Goal: Task Accomplishment & Management: Manage account settings

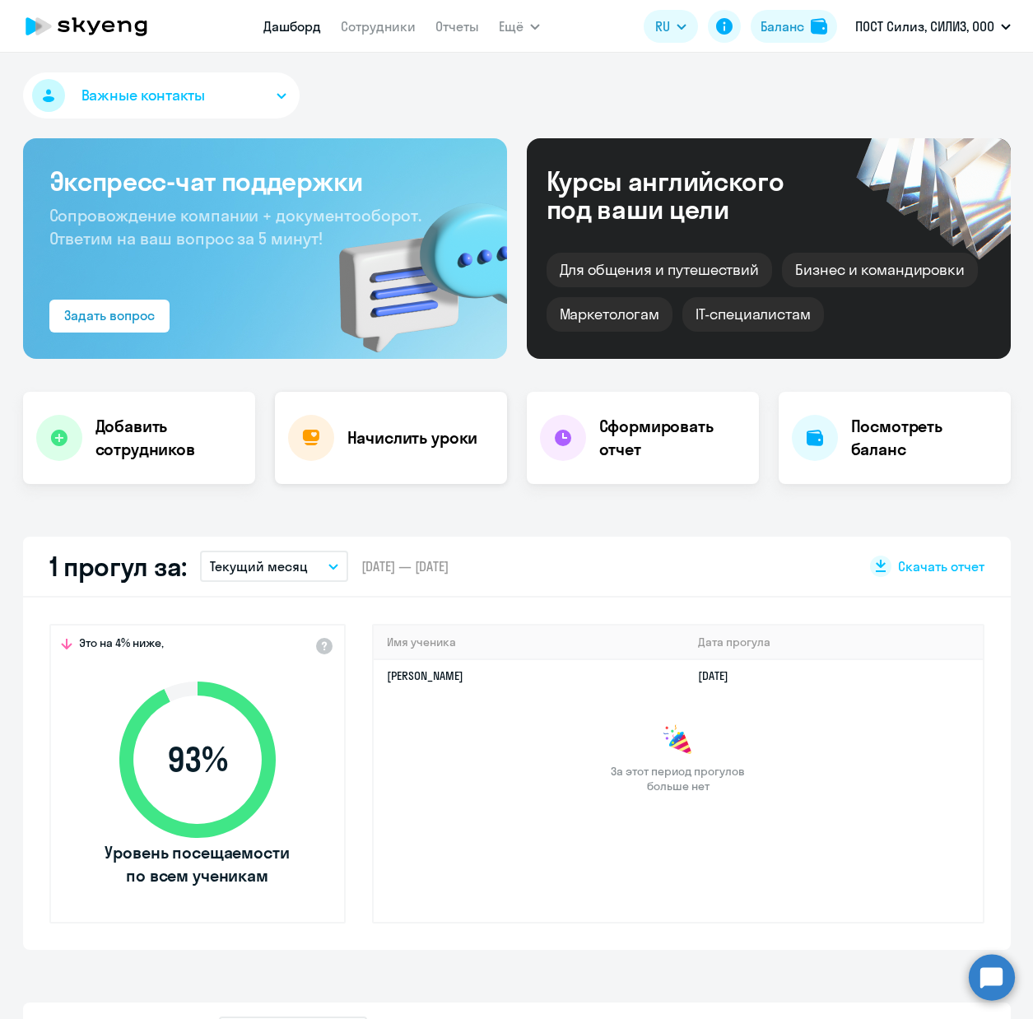
click at [403, 439] on h4 "Начислить уроки" at bounding box center [412, 437] width 131 height 23
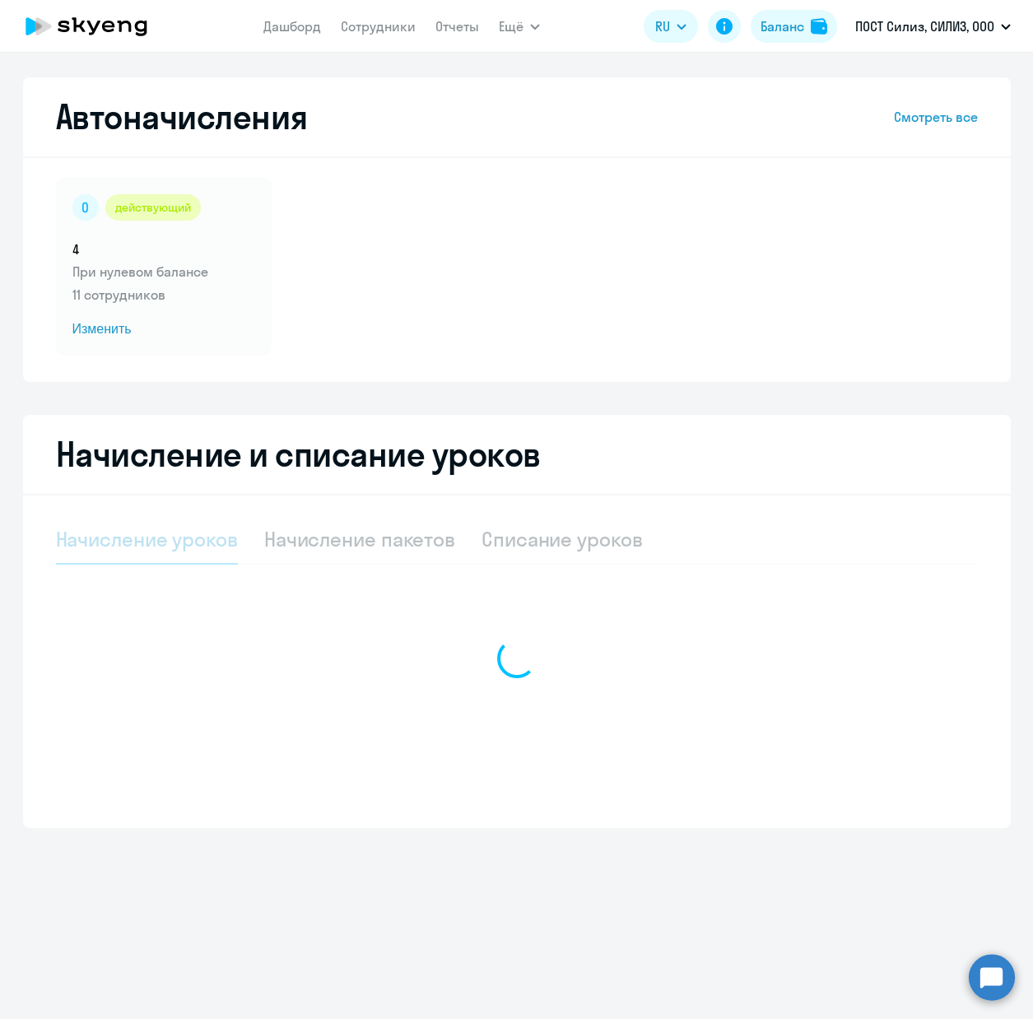
select select "10"
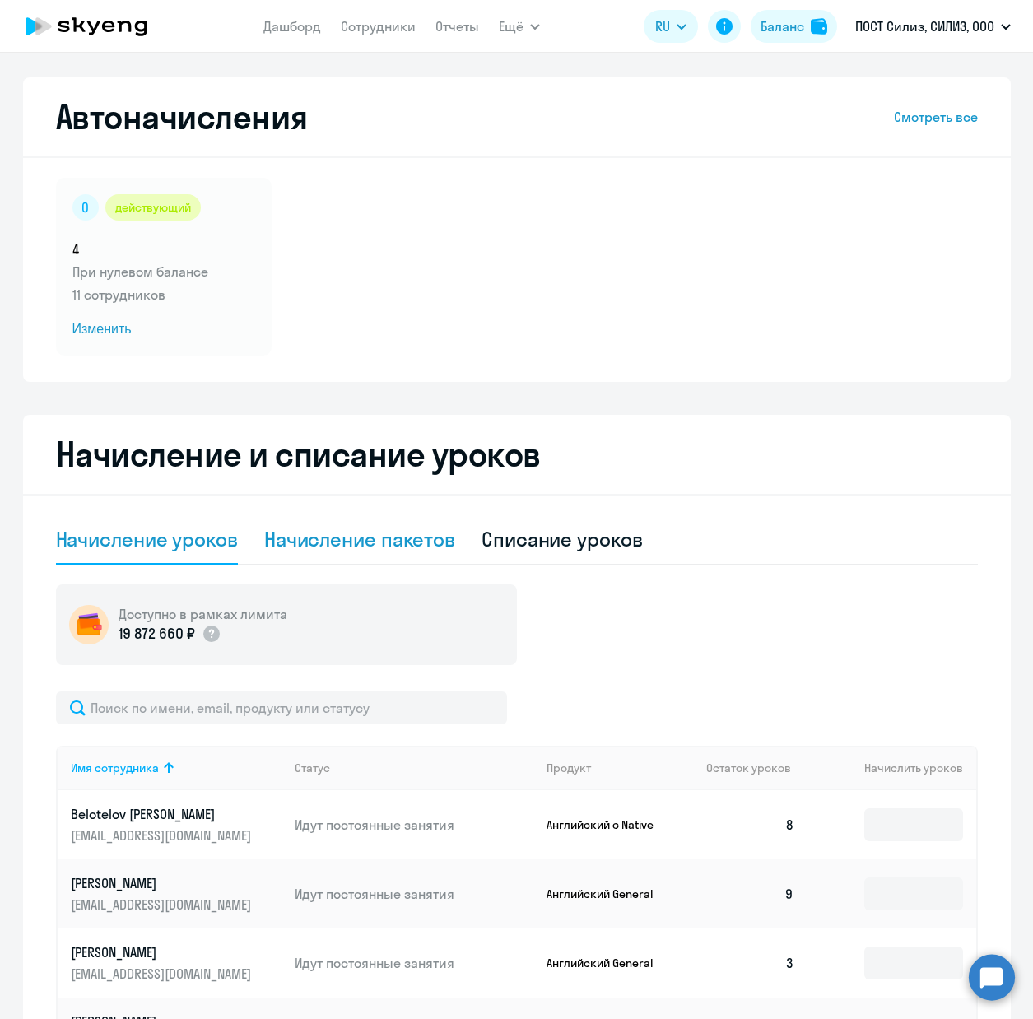
click at [349, 535] on div "Начисление пакетов" at bounding box center [359, 539] width 191 height 26
select select "10"
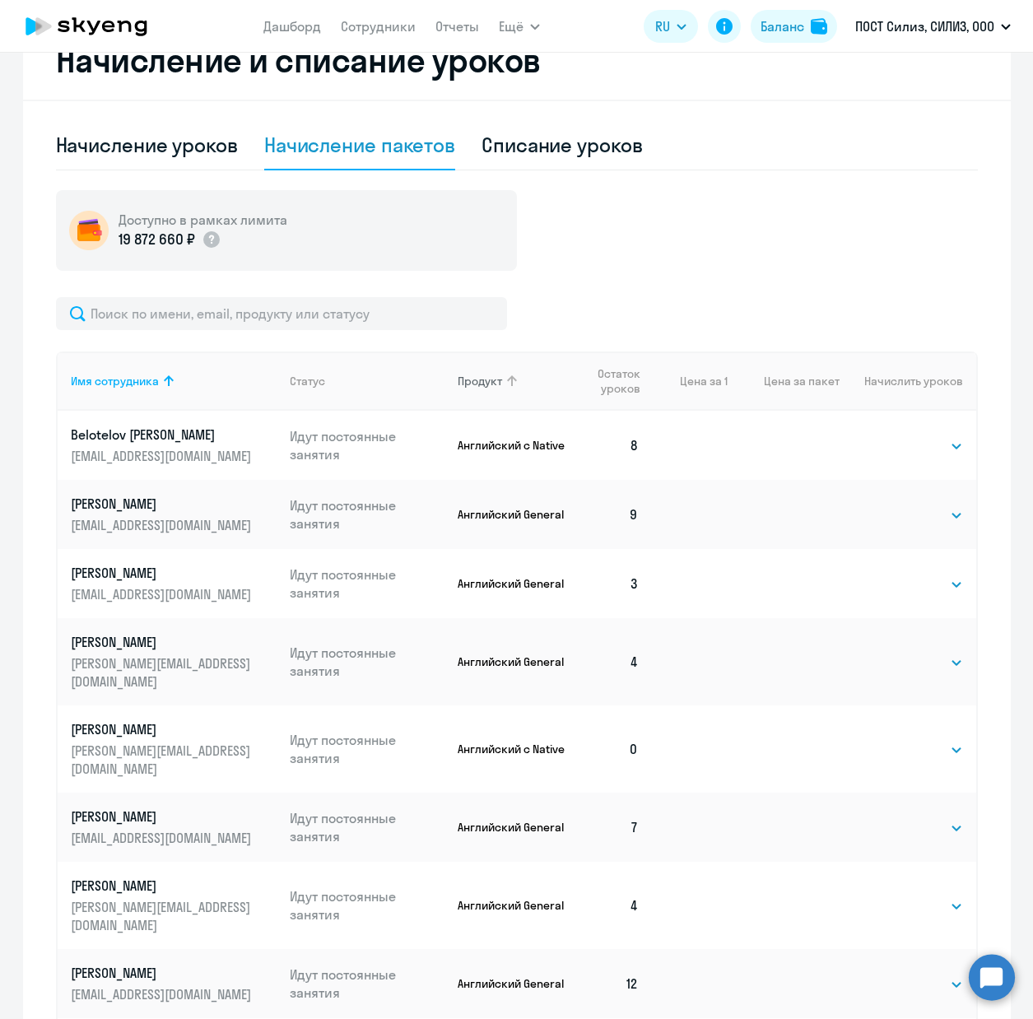
scroll to position [401, 0]
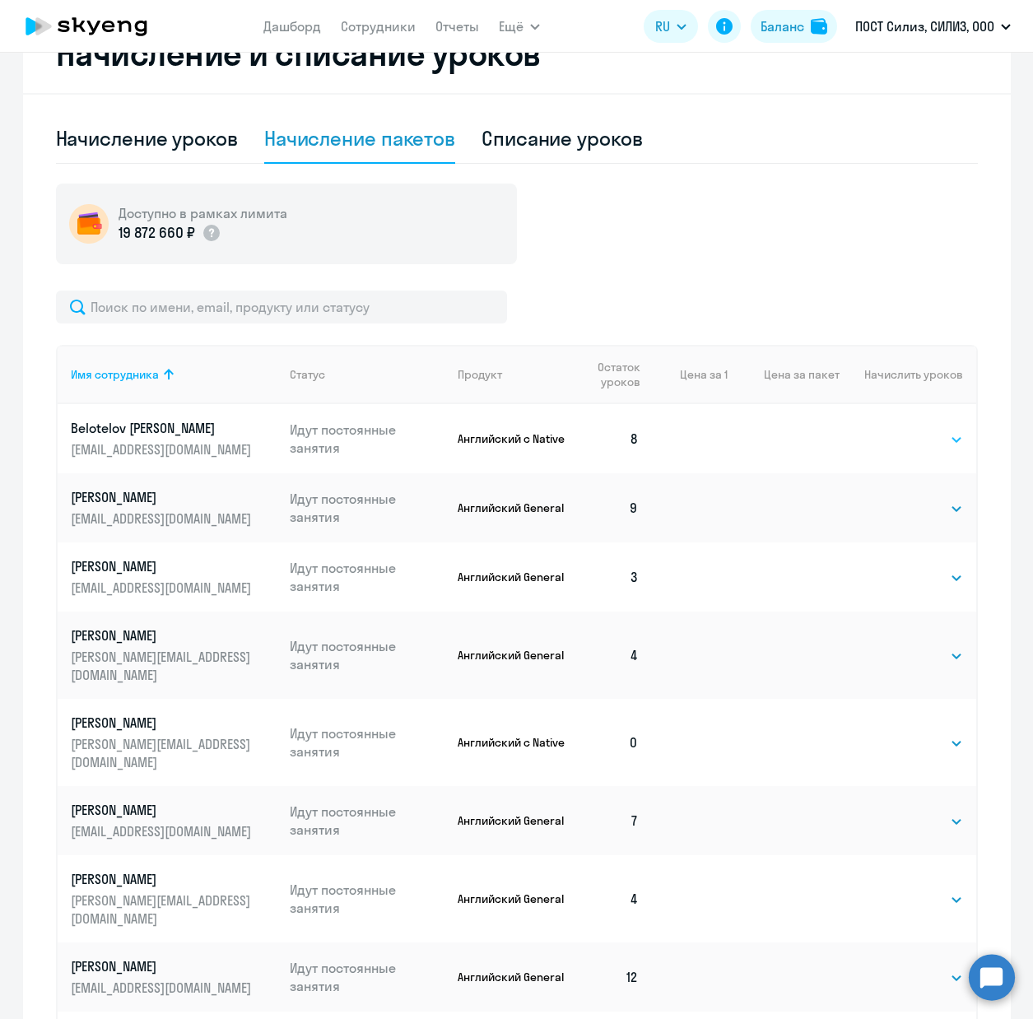
click at [939, 444] on select "Выбрать 4 8 16 32 64" at bounding box center [928, 440] width 67 height 20
select select "4"
click at [895, 430] on select "Выбрать 4 8 16 32 64" at bounding box center [928, 440] width 67 height 20
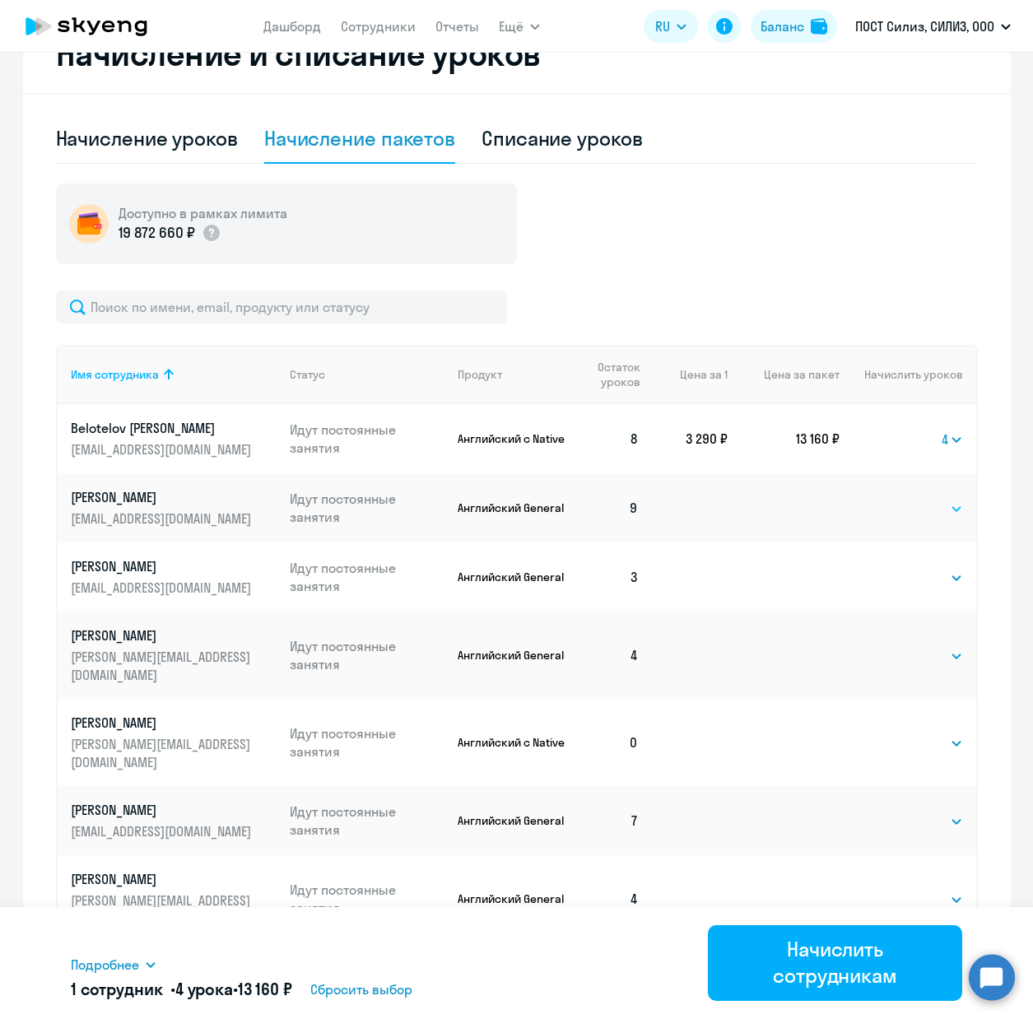
click at [912, 505] on select "Выбрать 4 8 16 32 64" at bounding box center [928, 509] width 67 height 20
select select "4"
click at [895, 499] on select "Выбрать 4 8 16 32 64" at bounding box center [928, 509] width 67 height 20
click at [918, 584] on select "Выбрать 4 8 16 32 64" at bounding box center [928, 578] width 67 height 20
select select "4"
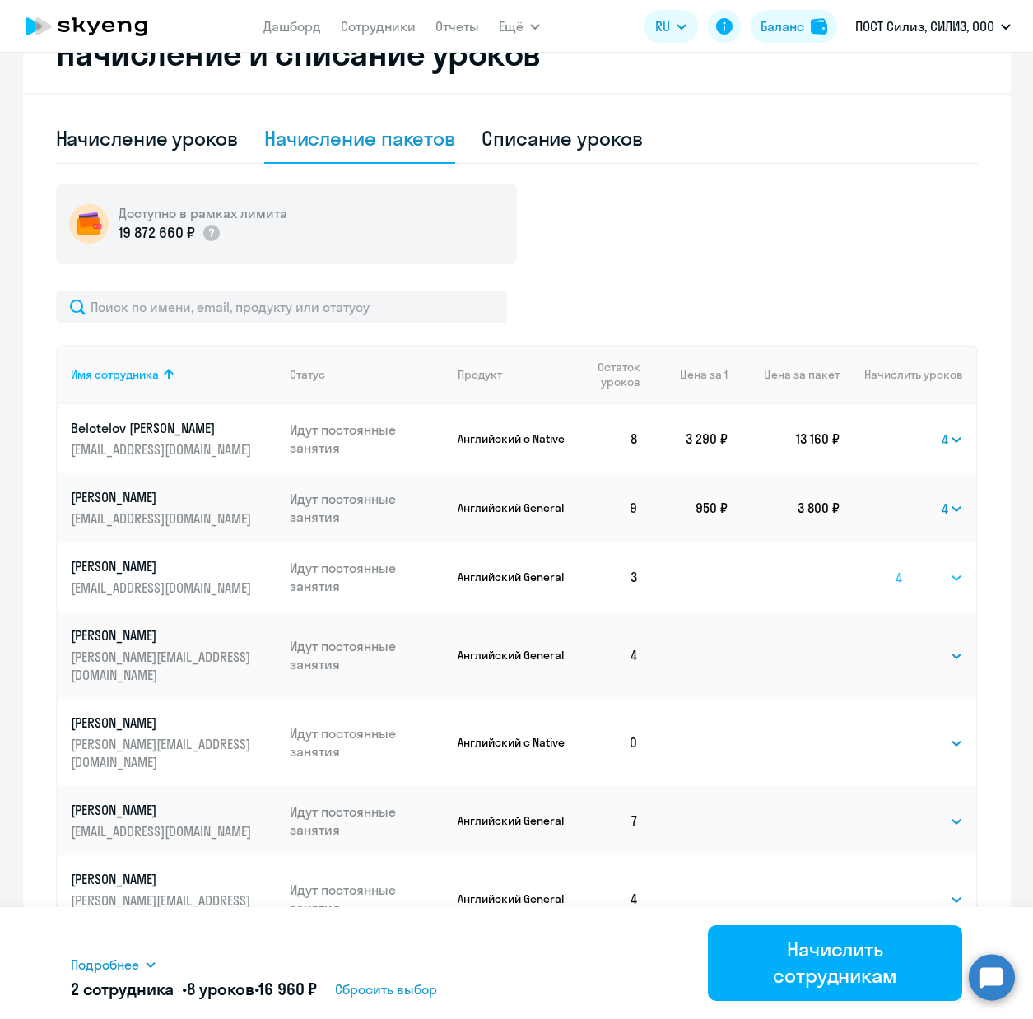
click at [895, 568] on select "Выбрать 4 8 16 32 64" at bounding box center [928, 578] width 67 height 20
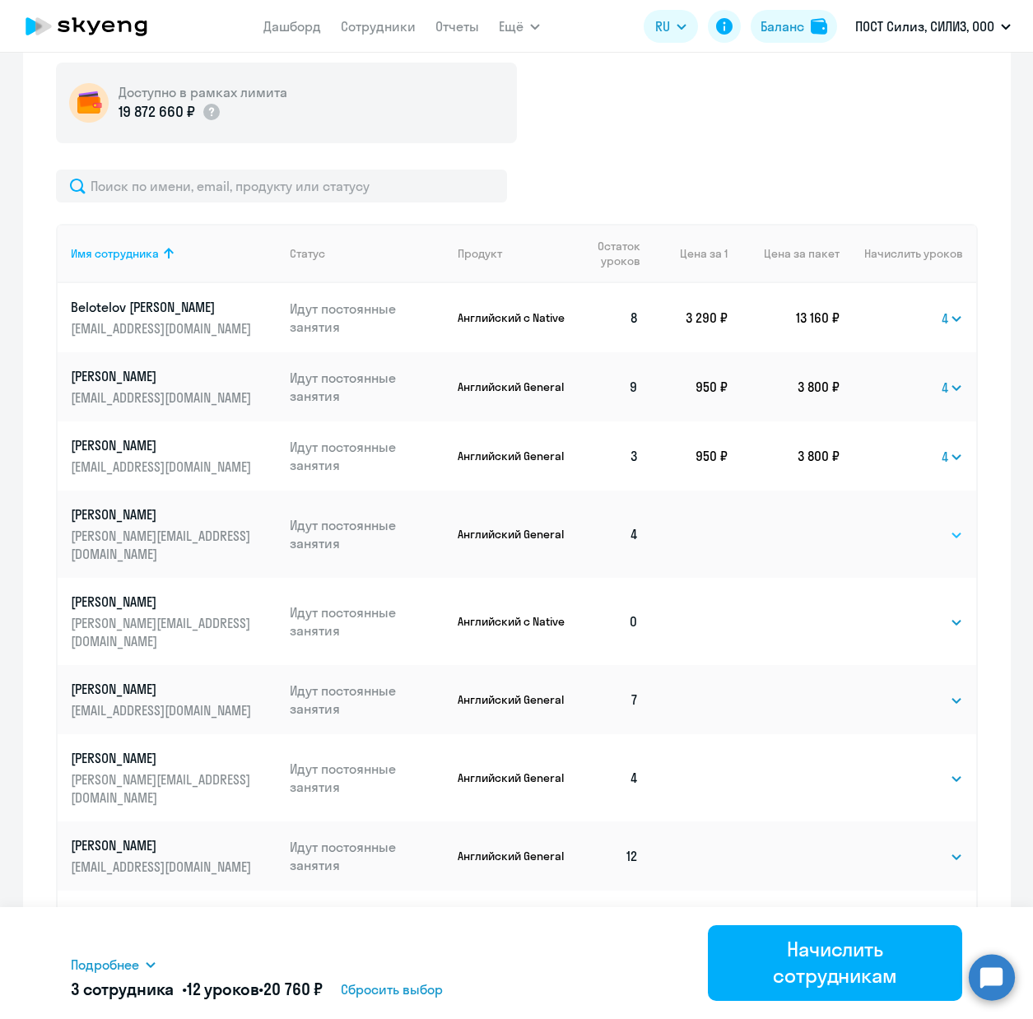
scroll to position [518, 0]
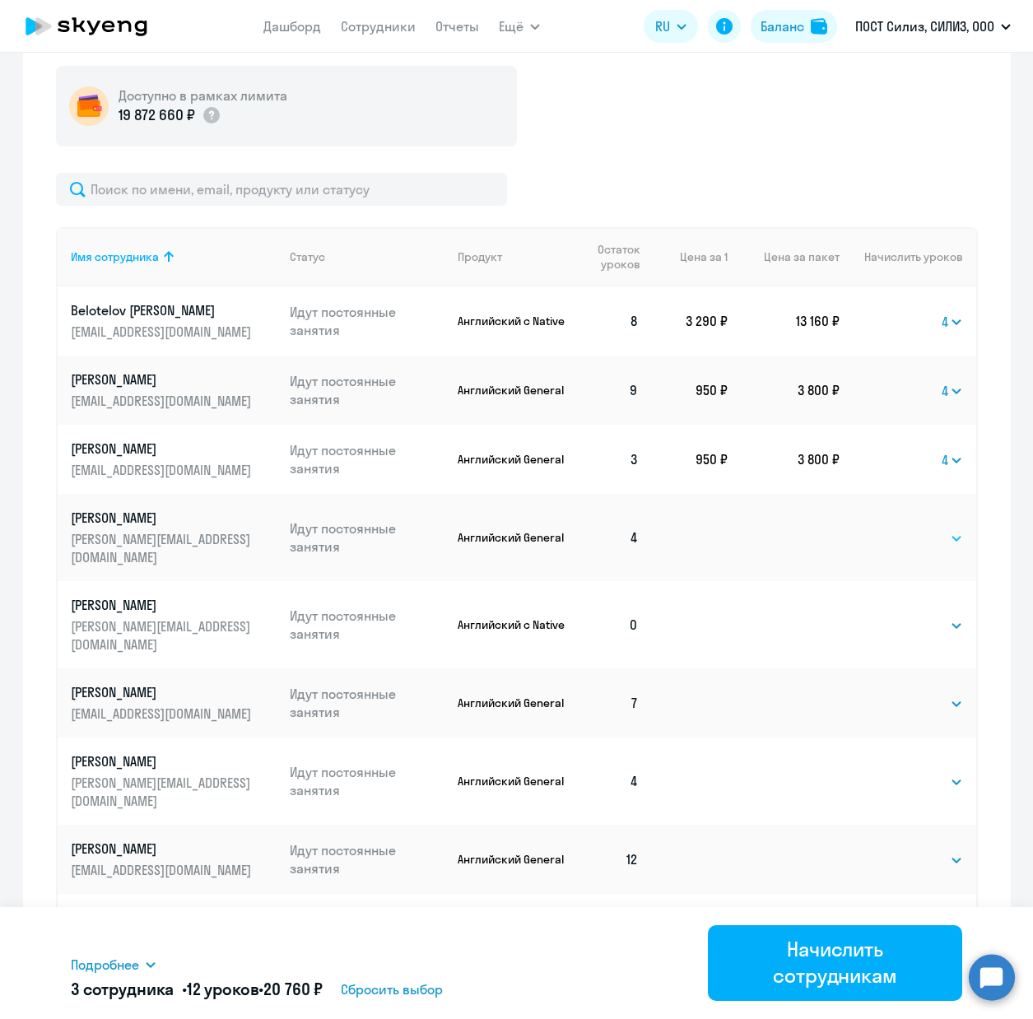
click at [949, 528] on select "Выбрать 4 8 16 32 64" at bounding box center [928, 538] width 67 height 20
select select "4"
click at [895, 528] on select "Выбрать 4 8 16 32 64" at bounding box center [928, 538] width 67 height 20
click at [927, 616] on select "Выбрать 4 8 16 32 64" at bounding box center [928, 626] width 67 height 20
select select "4"
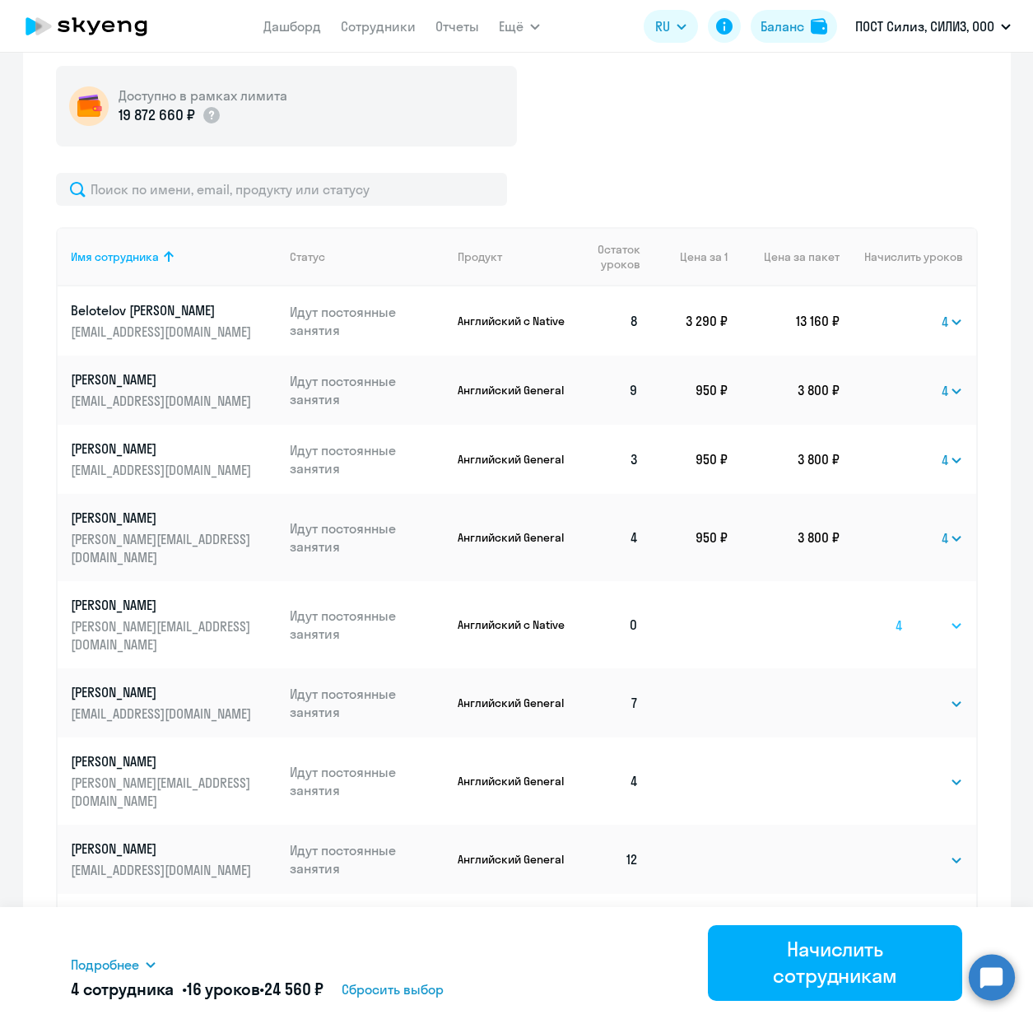
click at [895, 616] on select "Выбрать 4 8 16 32 64" at bounding box center [928, 626] width 67 height 20
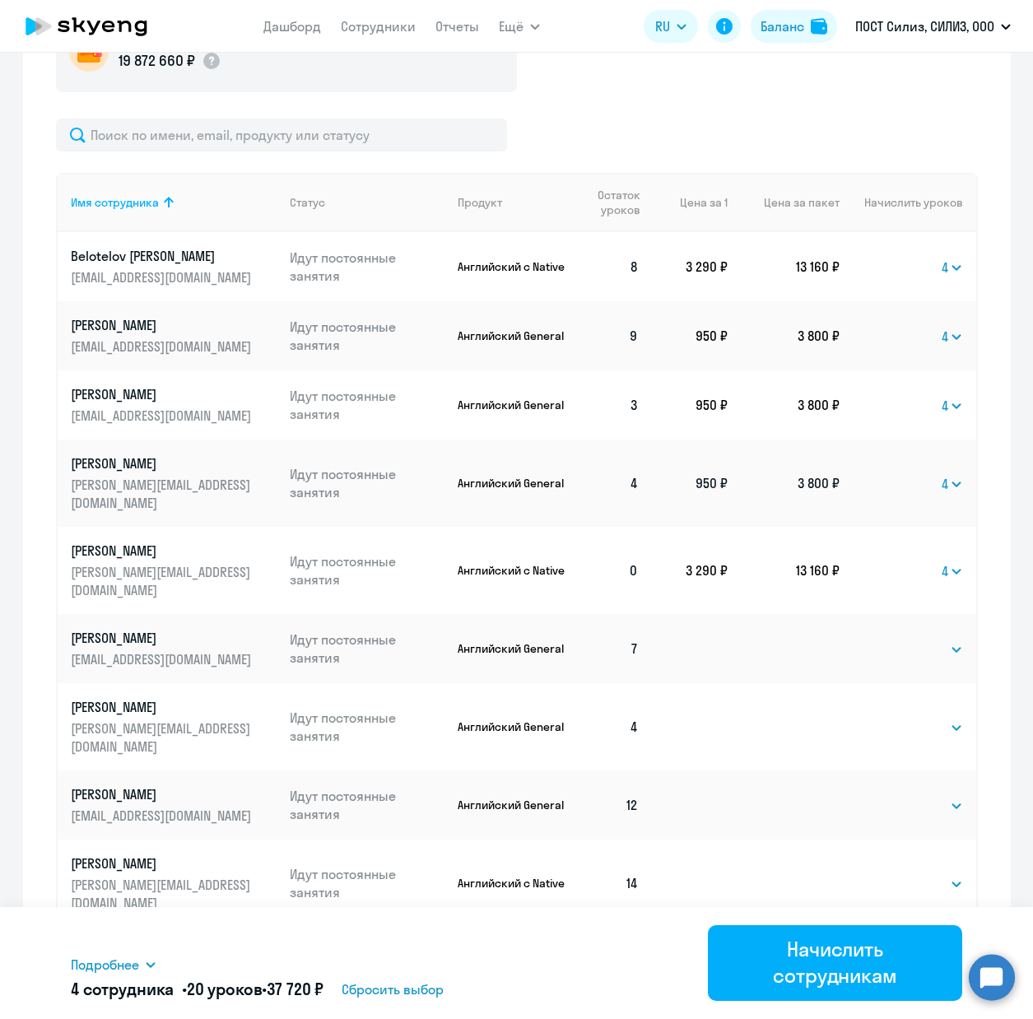
scroll to position [574, 0]
click at [949, 560] on select "Выбрать 4 8 16 32 64" at bounding box center [951, 570] width 21 height 20
select select
click at [941, 560] on select "Выбрать 4 8 16 32 64" at bounding box center [951, 570] width 21 height 20
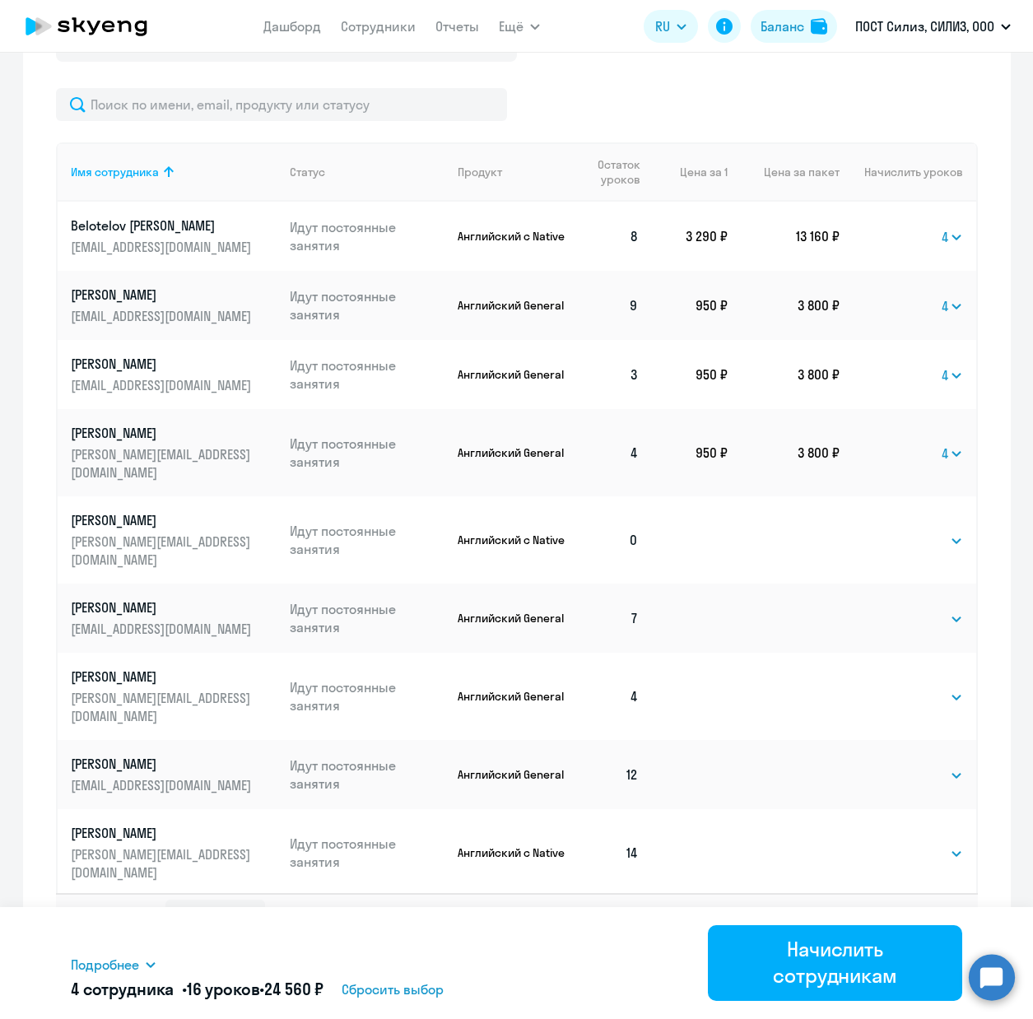
scroll to position [605, 0]
click at [915, 607] on select "Выбрать 4 8 16 32 64" at bounding box center [928, 617] width 67 height 20
select select "4"
click at [895, 607] on select "Выбрать 4 8 16 32 64" at bounding box center [928, 617] width 67 height 20
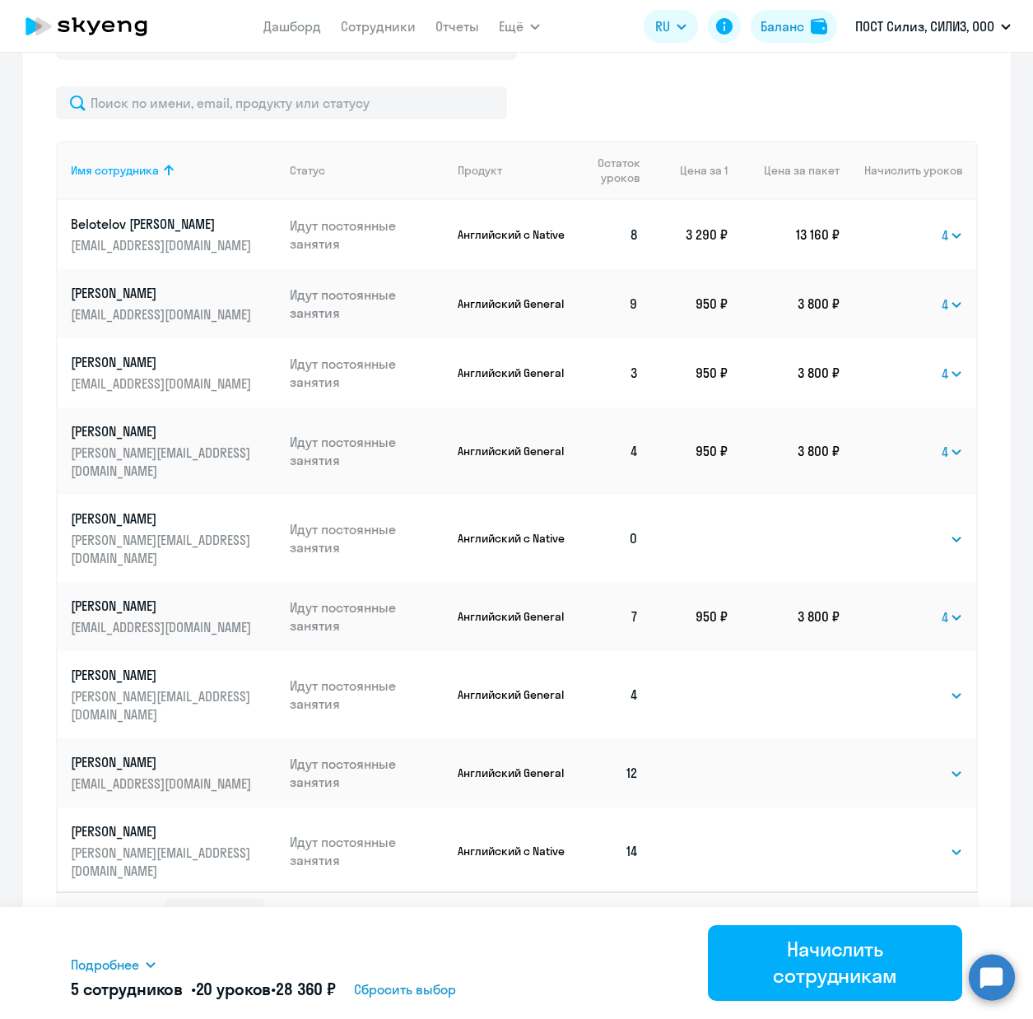
scroll to position [616, 0]
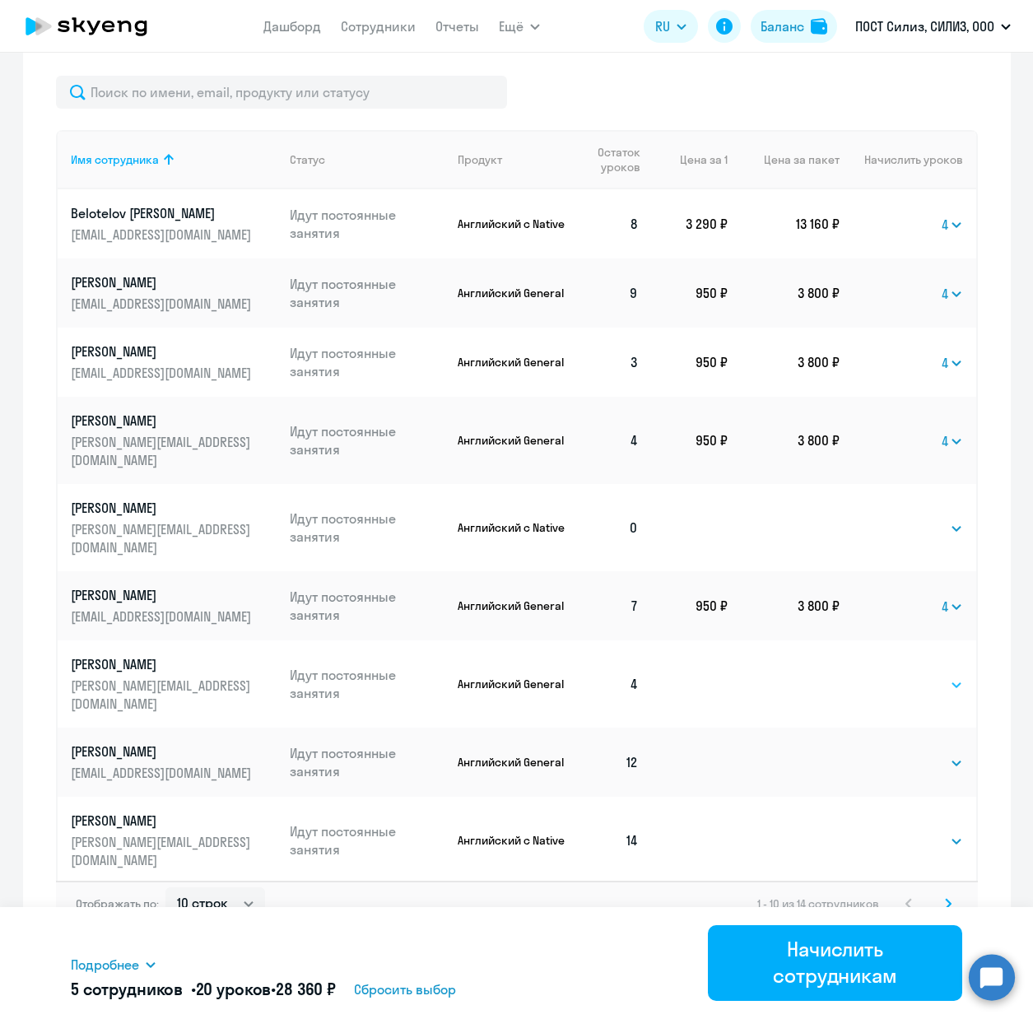
click at [906, 675] on select "Выбрать 4 8 16 32 64" at bounding box center [928, 685] width 67 height 20
select select "4"
click at [895, 675] on select "Выбрать 4 8 16 32 64" at bounding box center [928, 685] width 67 height 20
click at [916, 753] on select "Выбрать 4 8 16 32 64" at bounding box center [928, 763] width 67 height 20
select select "4"
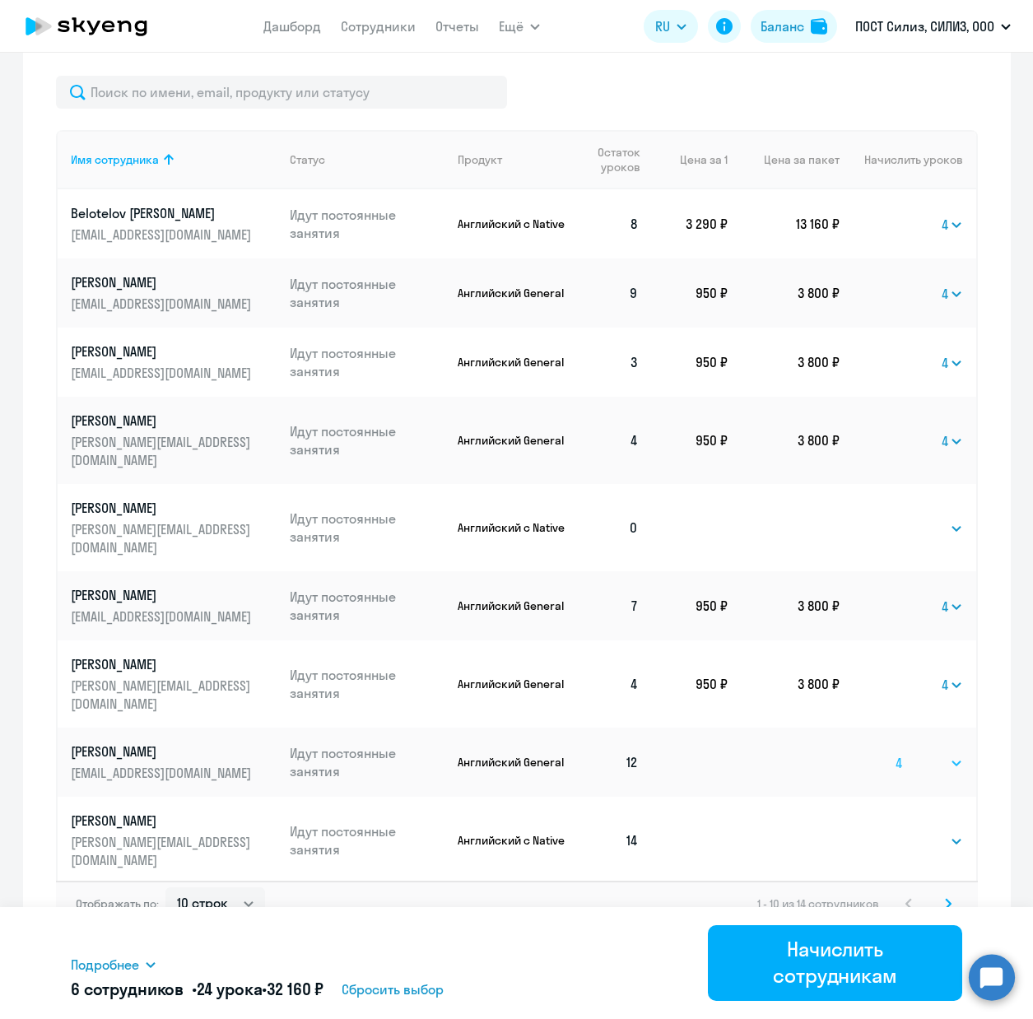
click at [895, 753] on select "Выбрать 4 8 16 32 64" at bounding box center [928, 763] width 67 height 20
click at [917, 831] on select "Выбрать 4 8 16 32 64" at bounding box center [928, 841] width 67 height 20
select select "4"
click at [895, 831] on select "Выбрать 4 8 16 32 64" at bounding box center [928, 841] width 67 height 20
click at [946, 896] on svg-icon at bounding box center [948, 904] width 20 height 20
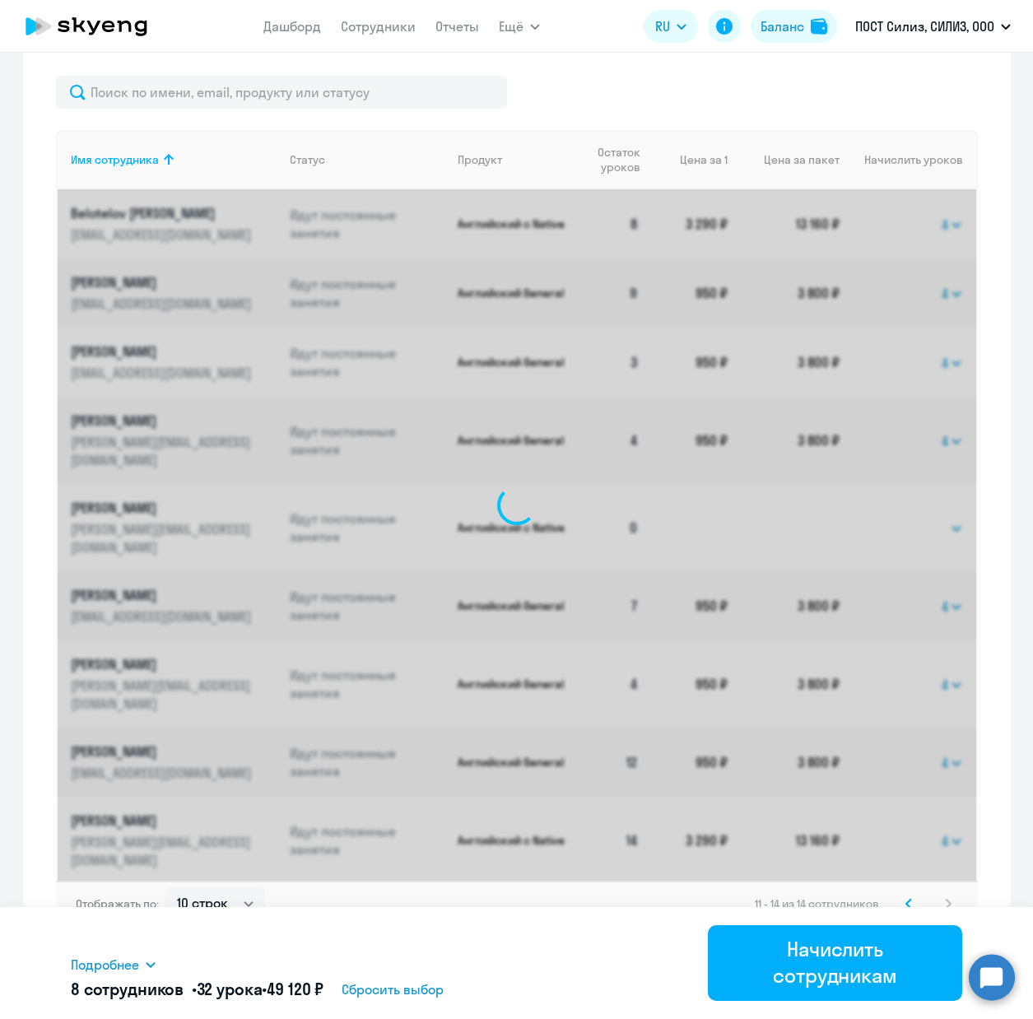
scroll to position [201, 0]
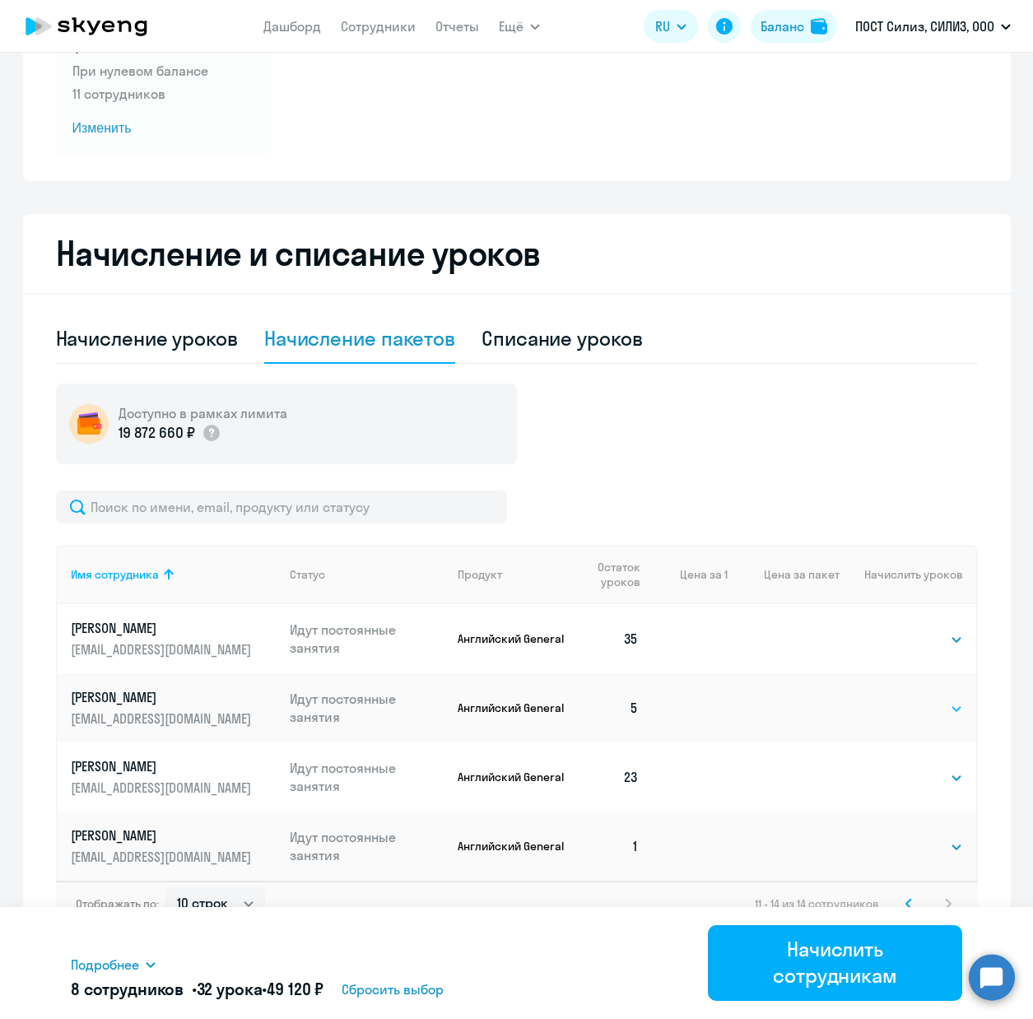
click at [913, 709] on select "Выбрать 4 8 16 32 64" at bounding box center [928, 709] width 67 height 20
select select "4"
click at [895, 699] on select "Выбрать 4 8 16 32 64" at bounding box center [928, 709] width 67 height 20
click at [912, 785] on select "Выбрать 4 8 16 32 64" at bounding box center [928, 778] width 67 height 20
select select "4"
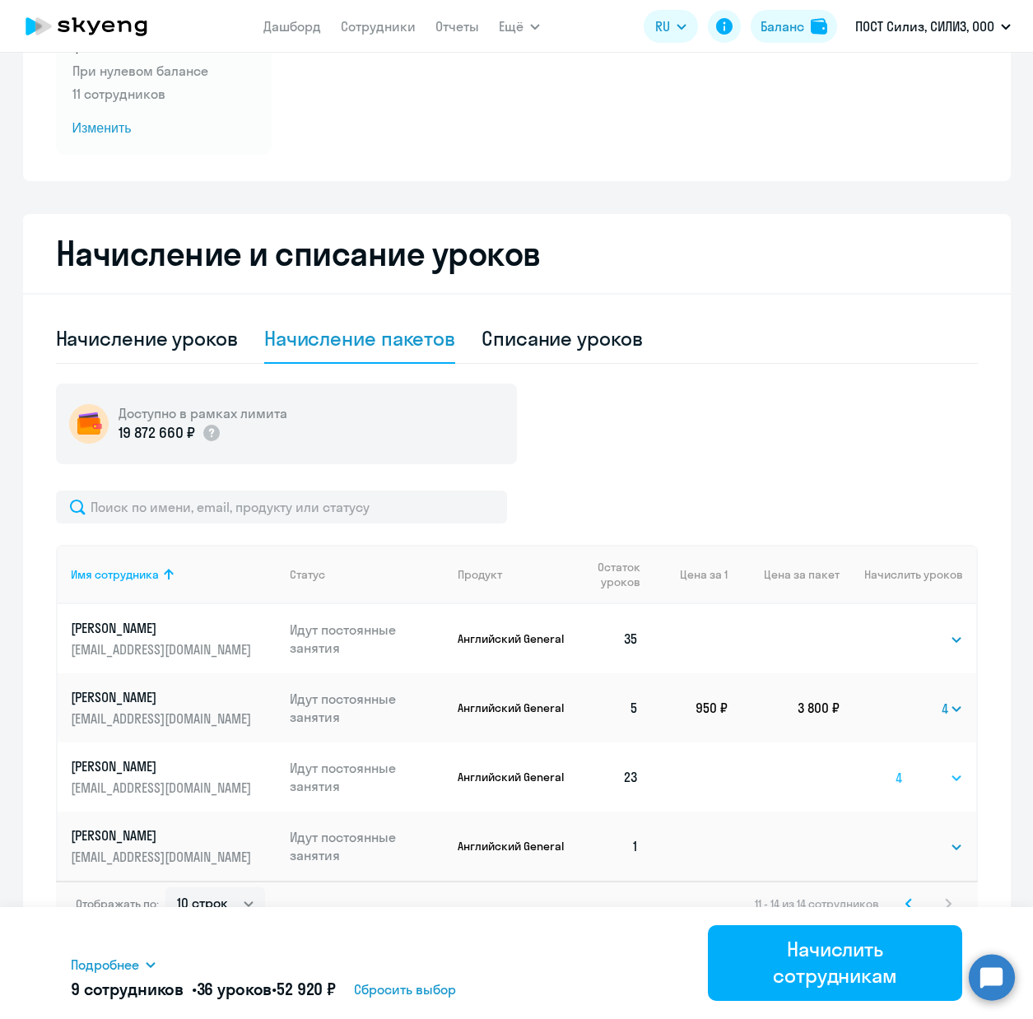
click at [895, 768] on select "Выбрать 4 8 16 32 64" at bounding box center [928, 778] width 67 height 20
click at [928, 842] on select "Выбрать 4 8 16 32 64" at bounding box center [928, 847] width 67 height 20
select select "8"
click at [895, 837] on select "Выбрать 4 8 16 32 64" at bounding box center [928, 847] width 67 height 20
drag, startPoint x: 795, startPoint y: 941, endPoint x: 791, endPoint y: 914, distance: 26.7
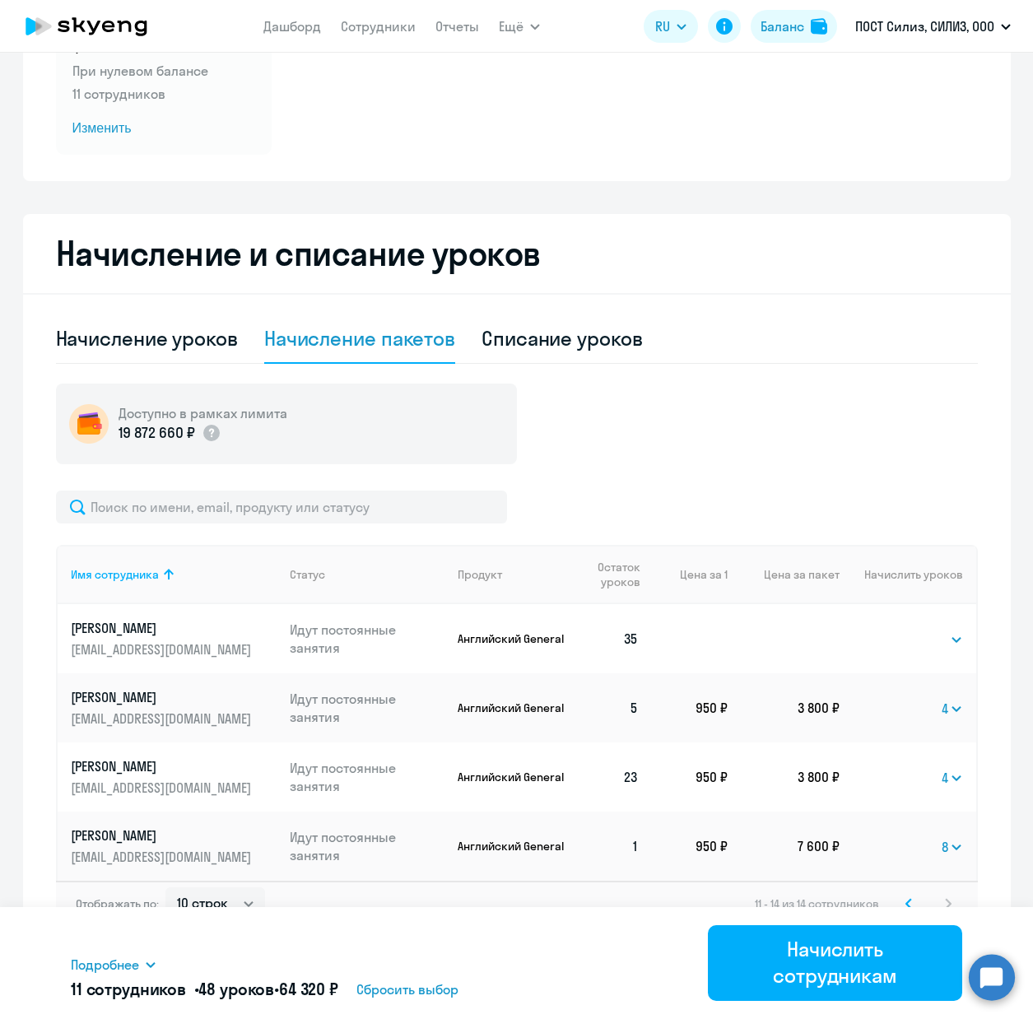
click at [795, 941] on div "Начислить сотрудникам" at bounding box center [835, 962] width 208 height 53
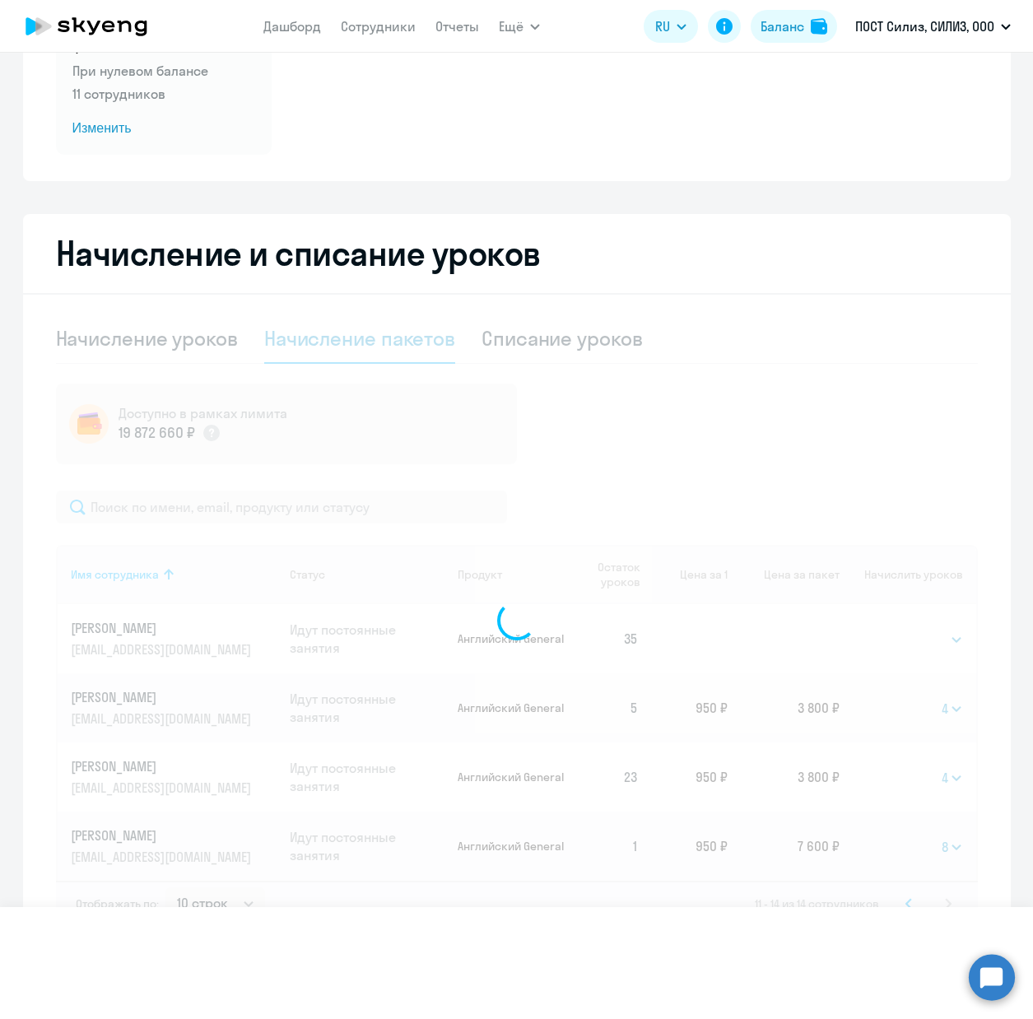
select select
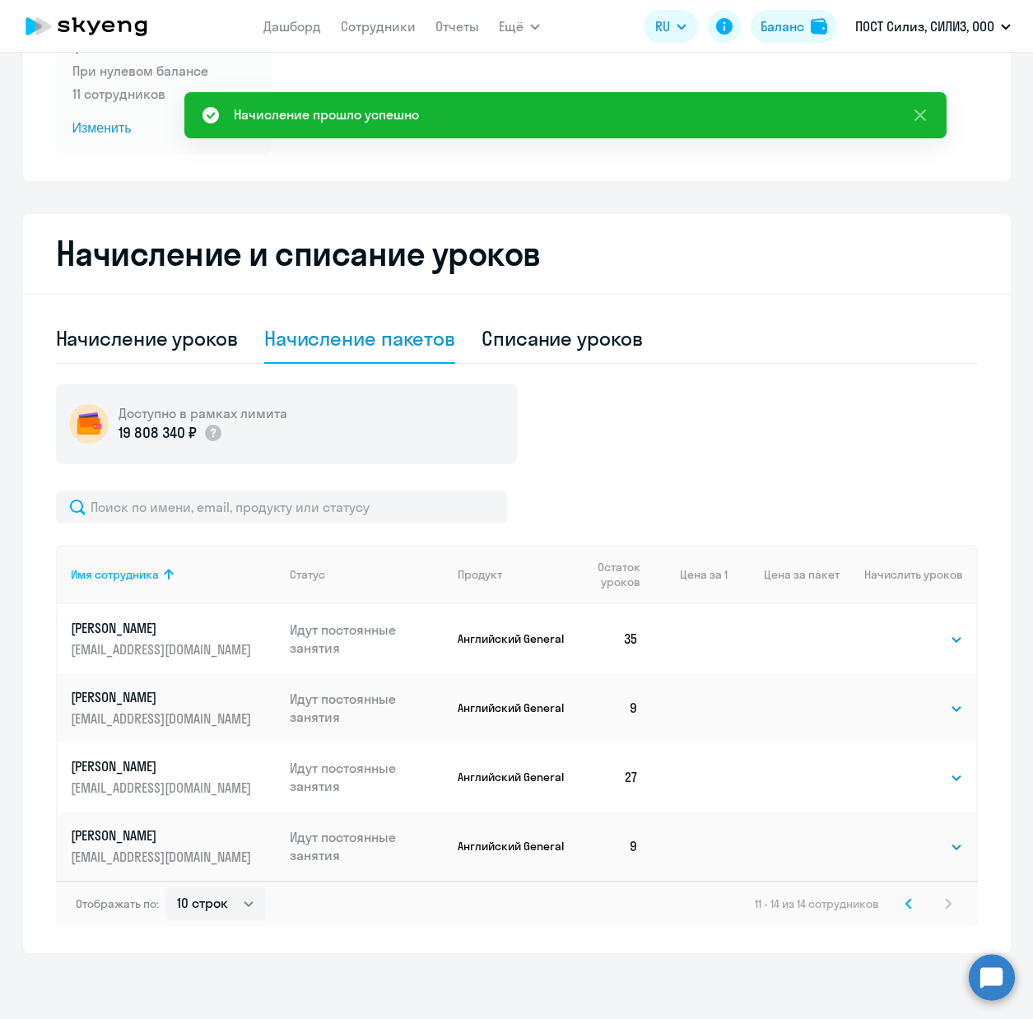
click at [899, 901] on svg-icon at bounding box center [909, 904] width 20 height 20
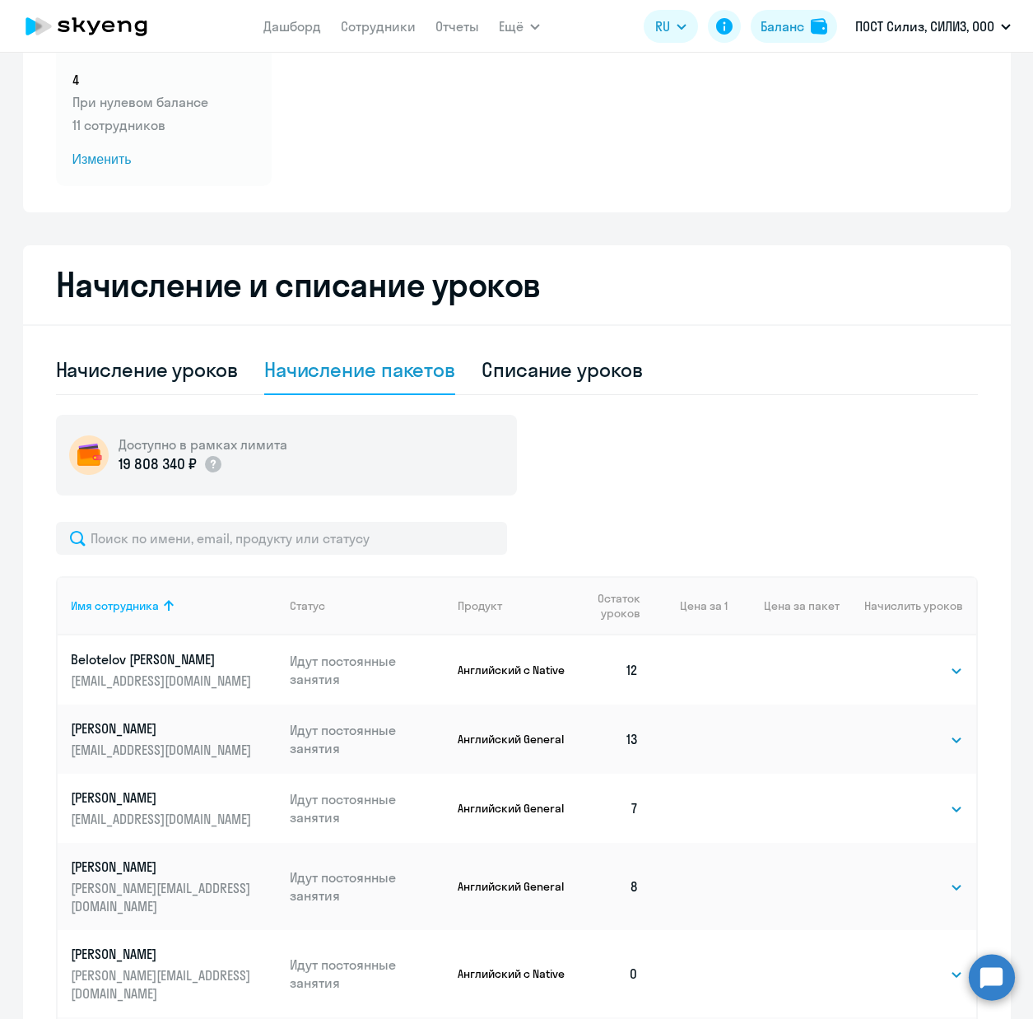
scroll to position [167, 0]
